Goal: Task Accomplishment & Management: Use online tool/utility

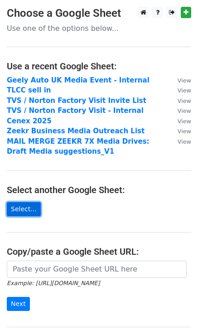
click at [31, 211] on link "Select..." at bounding box center [24, 209] width 34 height 14
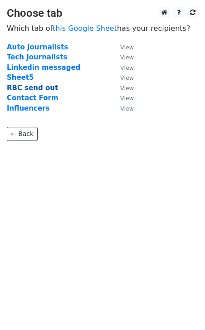
click at [42, 88] on strong "RBC send out" at bounding box center [32, 88] width 51 height 8
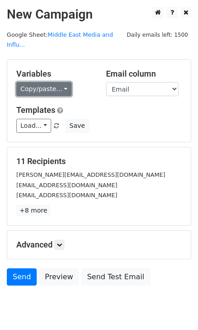
click at [29, 82] on link "Copy/paste..." at bounding box center [43, 89] width 55 height 14
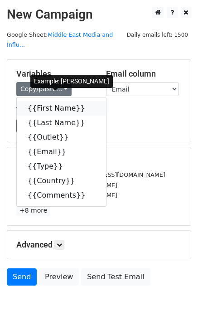
drag, startPoint x: 34, startPoint y: 101, endPoint x: 2, endPoint y: 98, distance: 31.9
click at [34, 101] on link "{{First Name}}" at bounding box center [61, 108] width 89 height 15
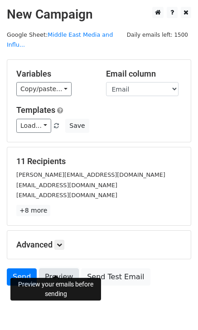
click at [58, 271] on link "Preview" at bounding box center [59, 276] width 40 height 17
click at [62, 268] on link "Preview" at bounding box center [59, 276] width 40 height 17
click at [63, 268] on link "Preview" at bounding box center [59, 276] width 40 height 17
click at [49, 268] on link "Preview" at bounding box center [59, 276] width 40 height 17
click at [52, 268] on link "Preview" at bounding box center [59, 276] width 40 height 17
